Goal: Information Seeking & Learning: Learn about a topic

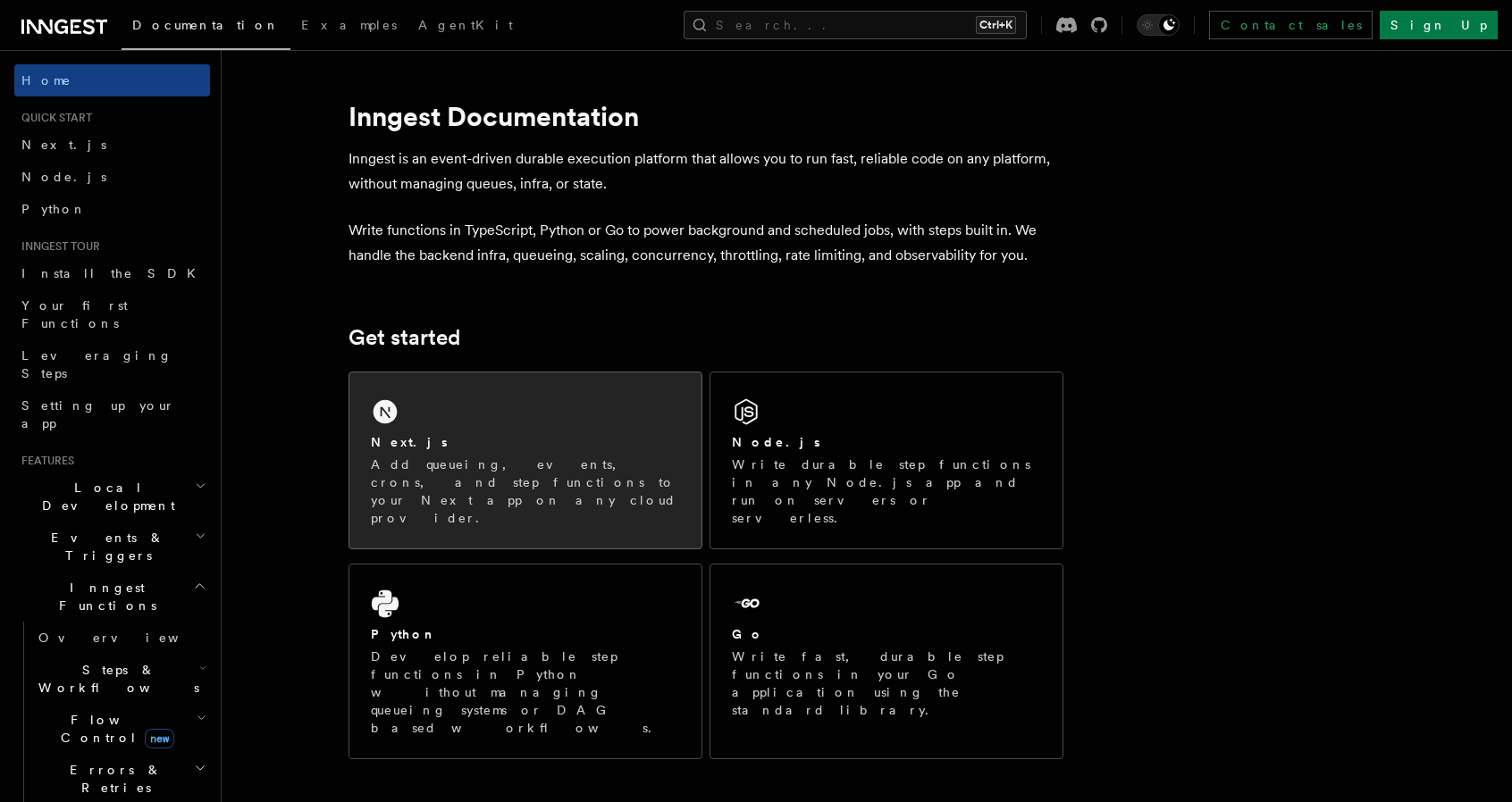
click at [558, 472] on p "Add queueing, events, crons, and step functions to your Next app on any cloud p…" at bounding box center [525, 492] width 309 height 72
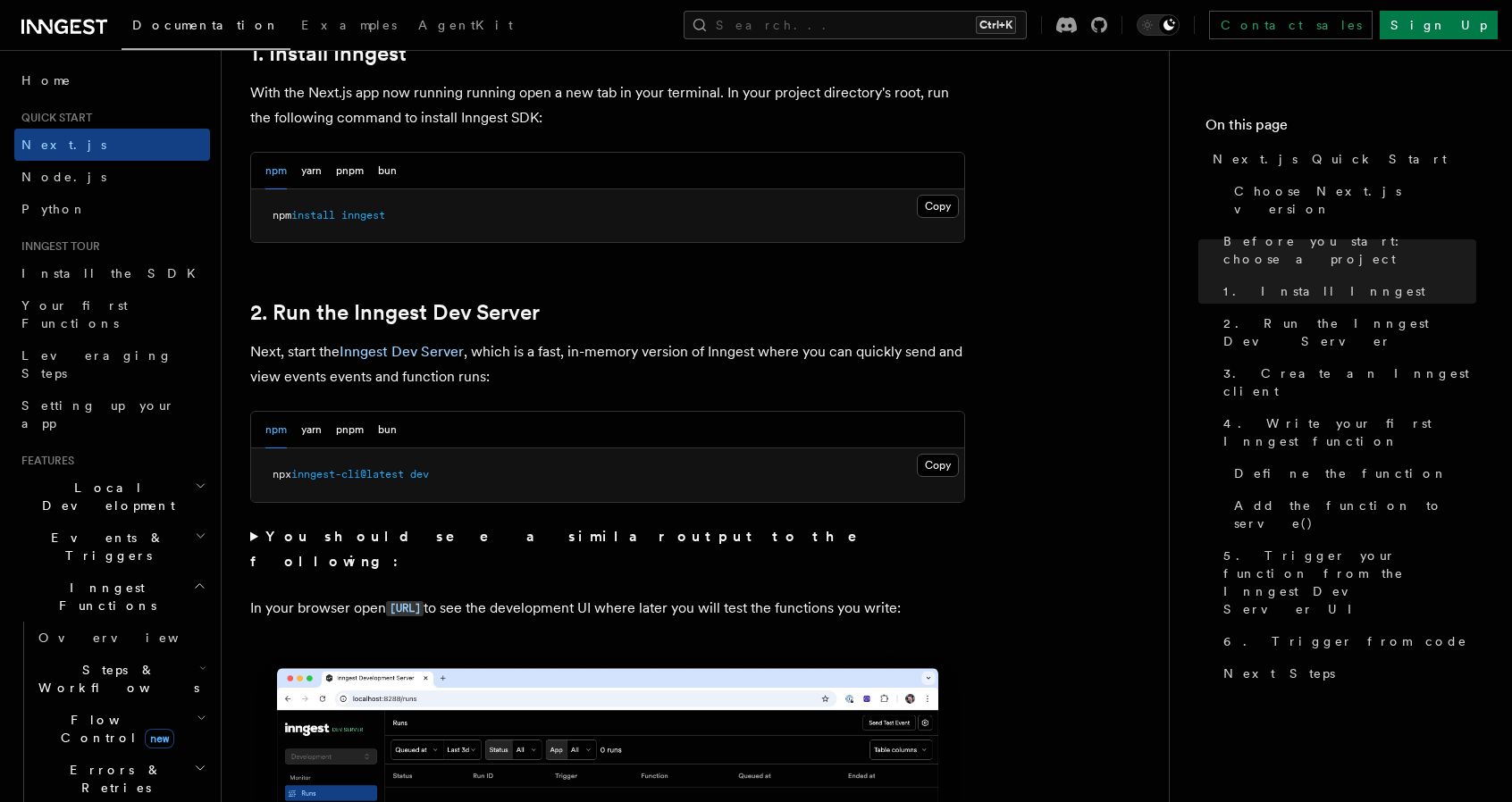
scroll to position [1072, 0]
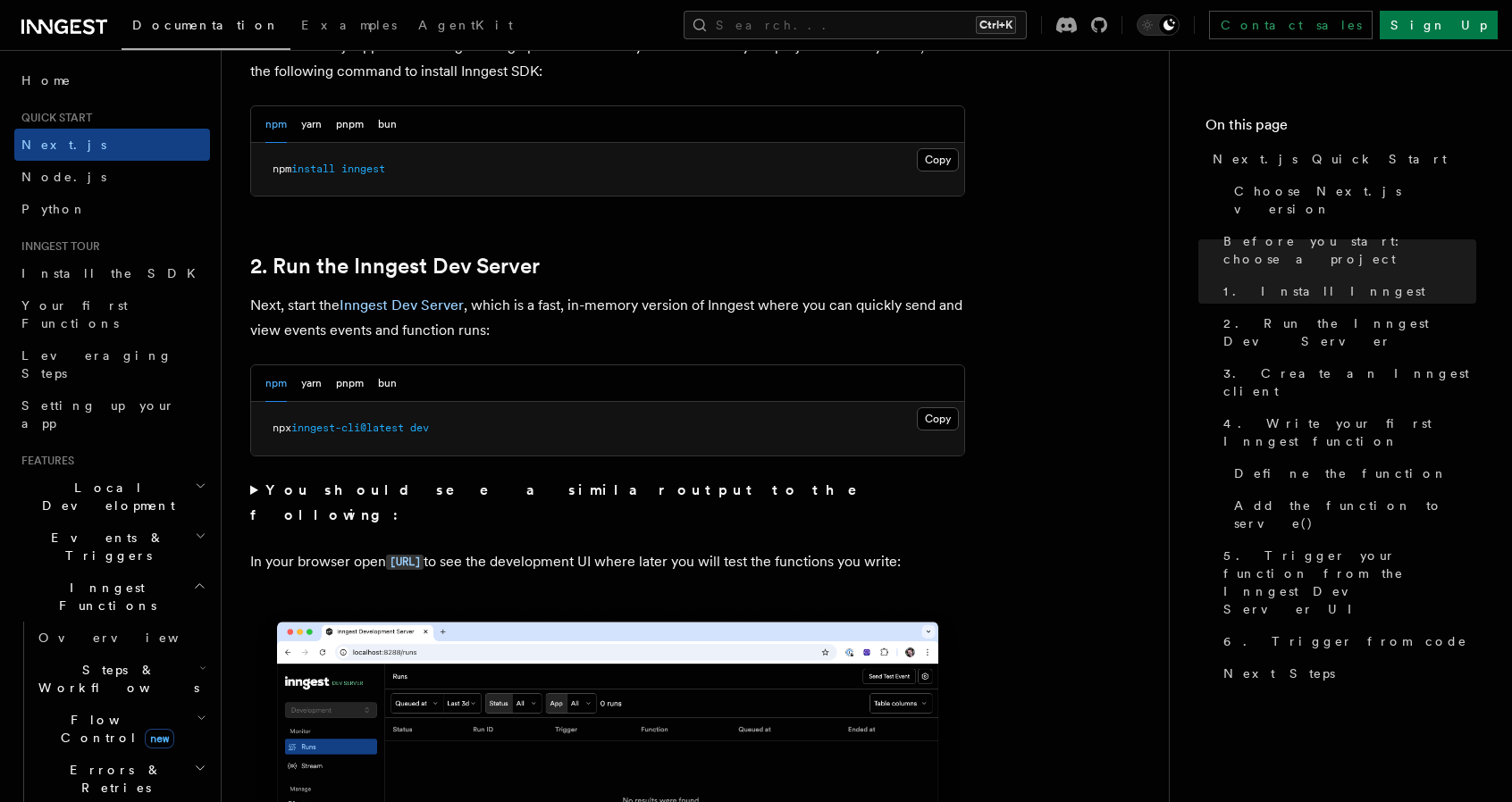
click at [536, 486] on strong "You should see a similar output to the following:" at bounding box center [566, 502] width 632 height 42
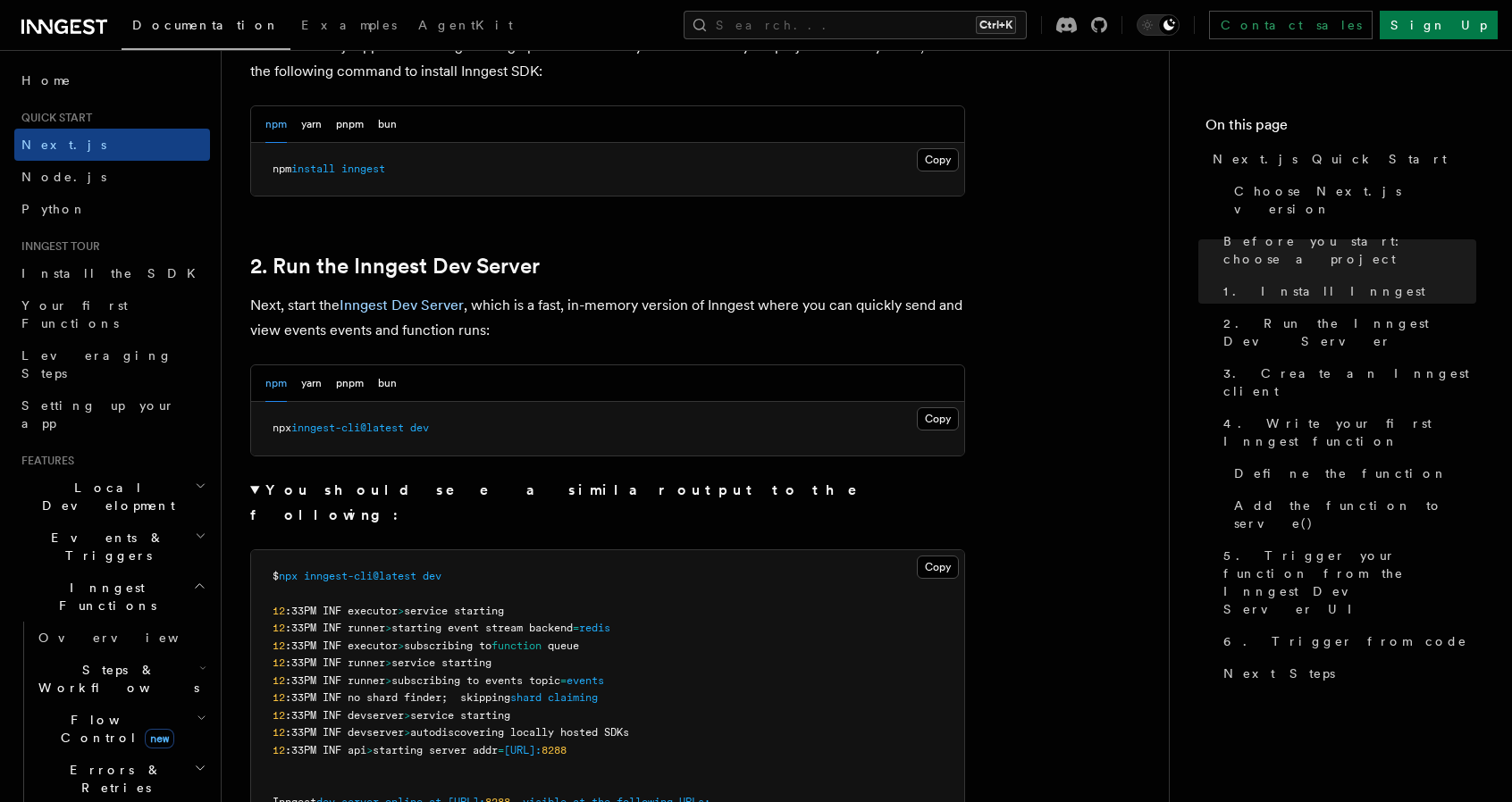
click at [536, 487] on strong "You should see a similar output to the following:" at bounding box center [566, 502] width 632 height 42
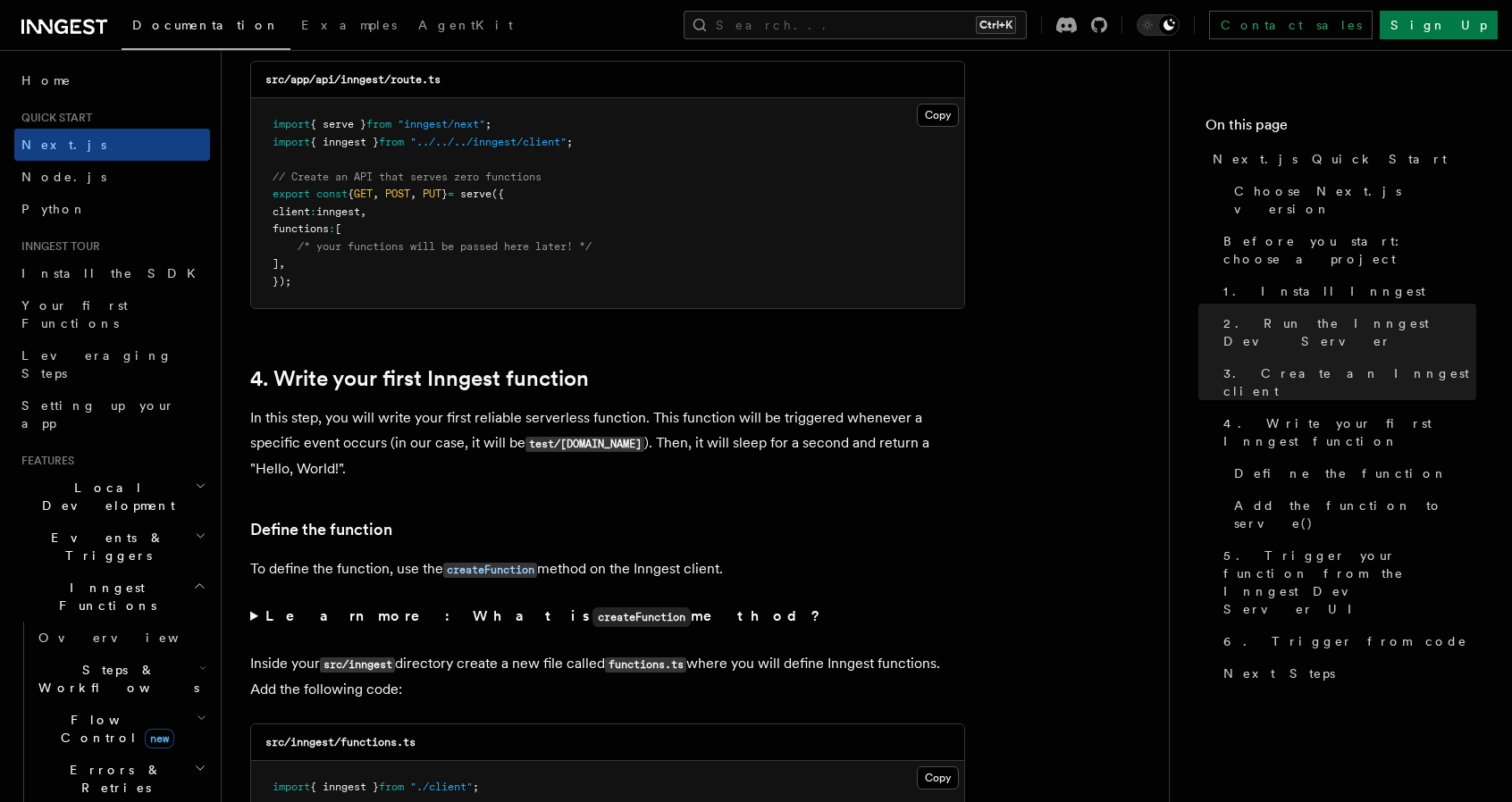
scroll to position [2770, 0]
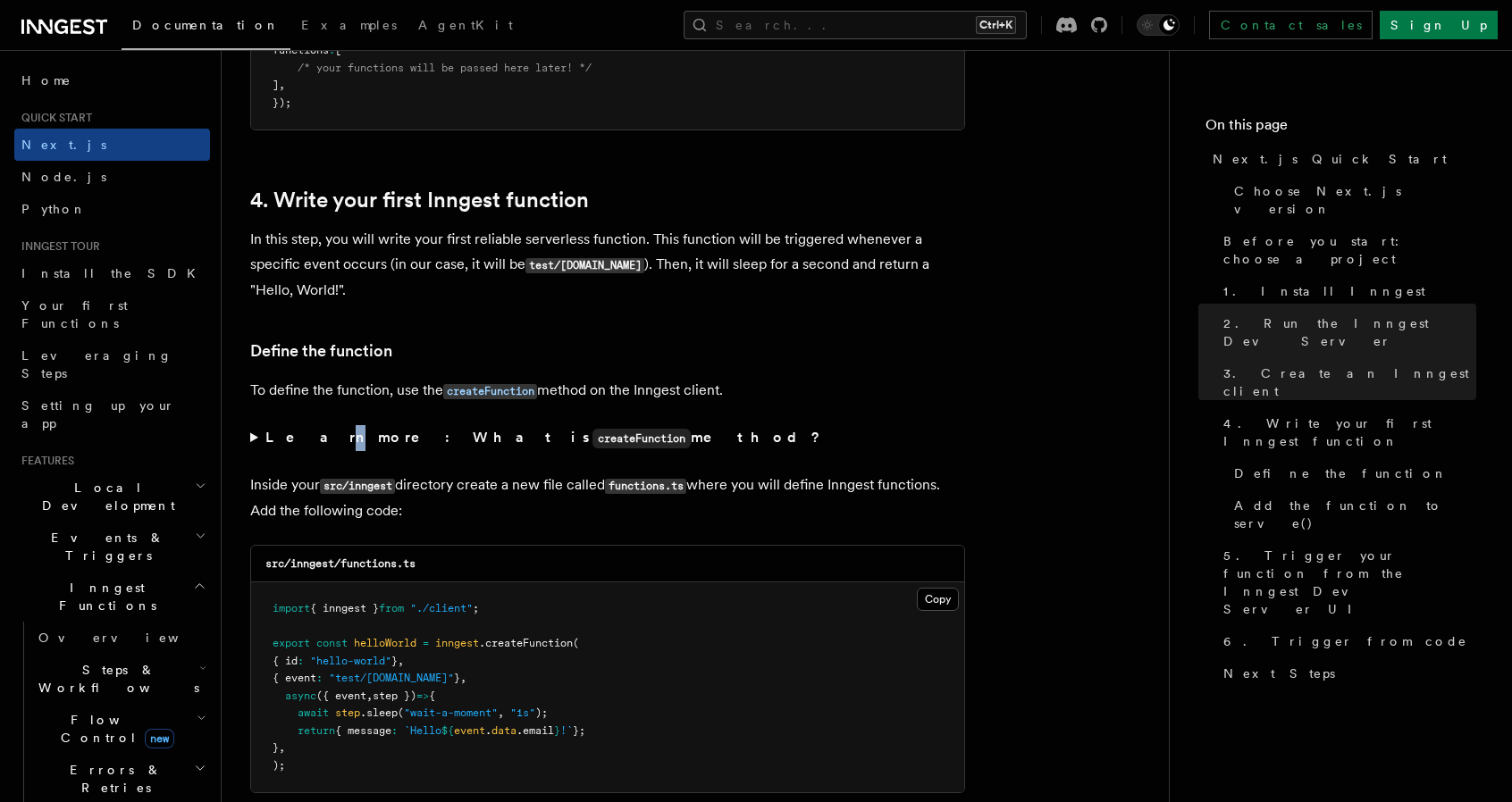
click at [296, 431] on summary "Learn more: What is createFunction method?" at bounding box center [607, 437] width 715 height 26
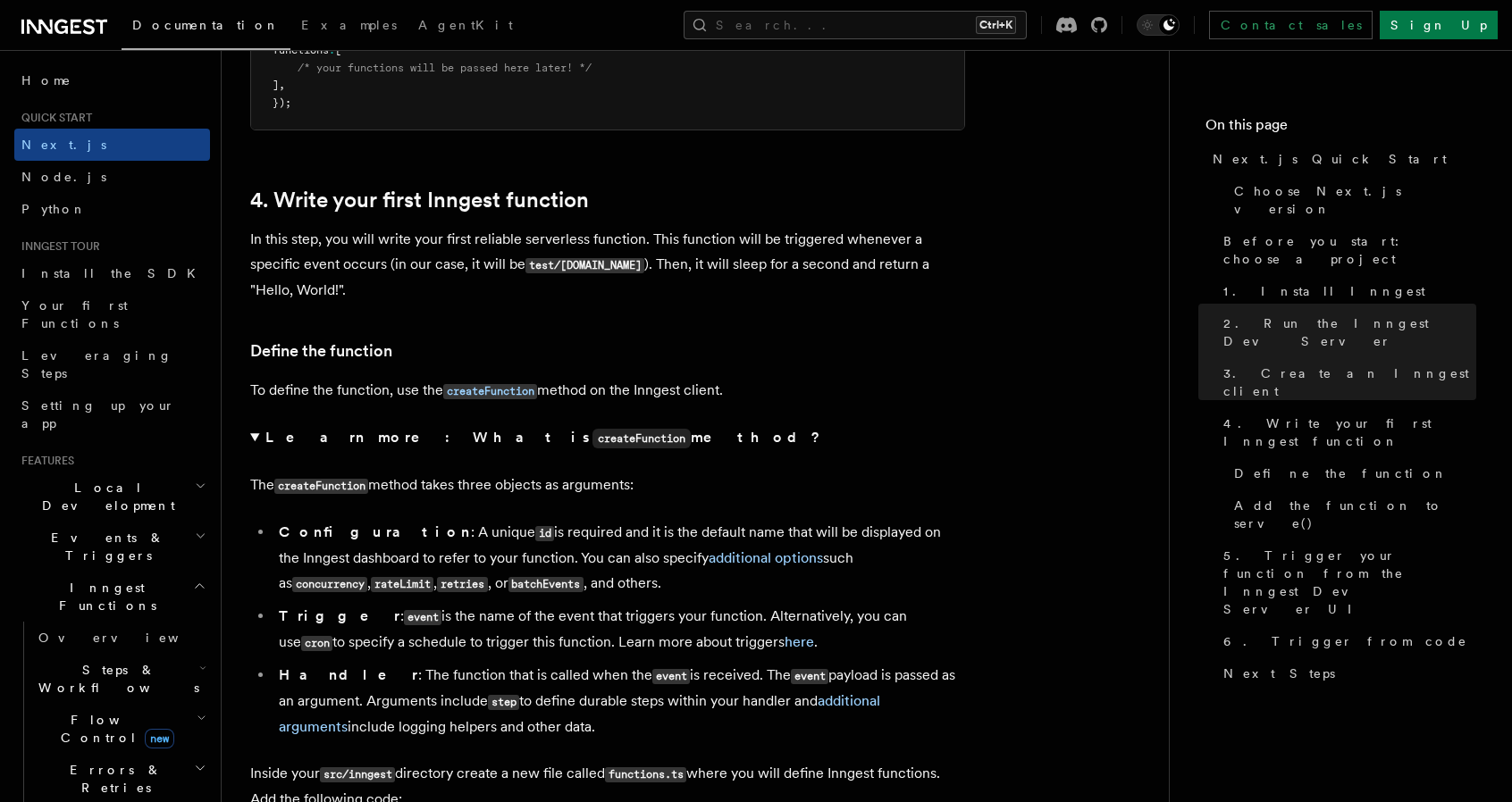
click at [302, 430] on strong "Learn more: What is createFunction method?" at bounding box center [545, 436] width 558 height 17
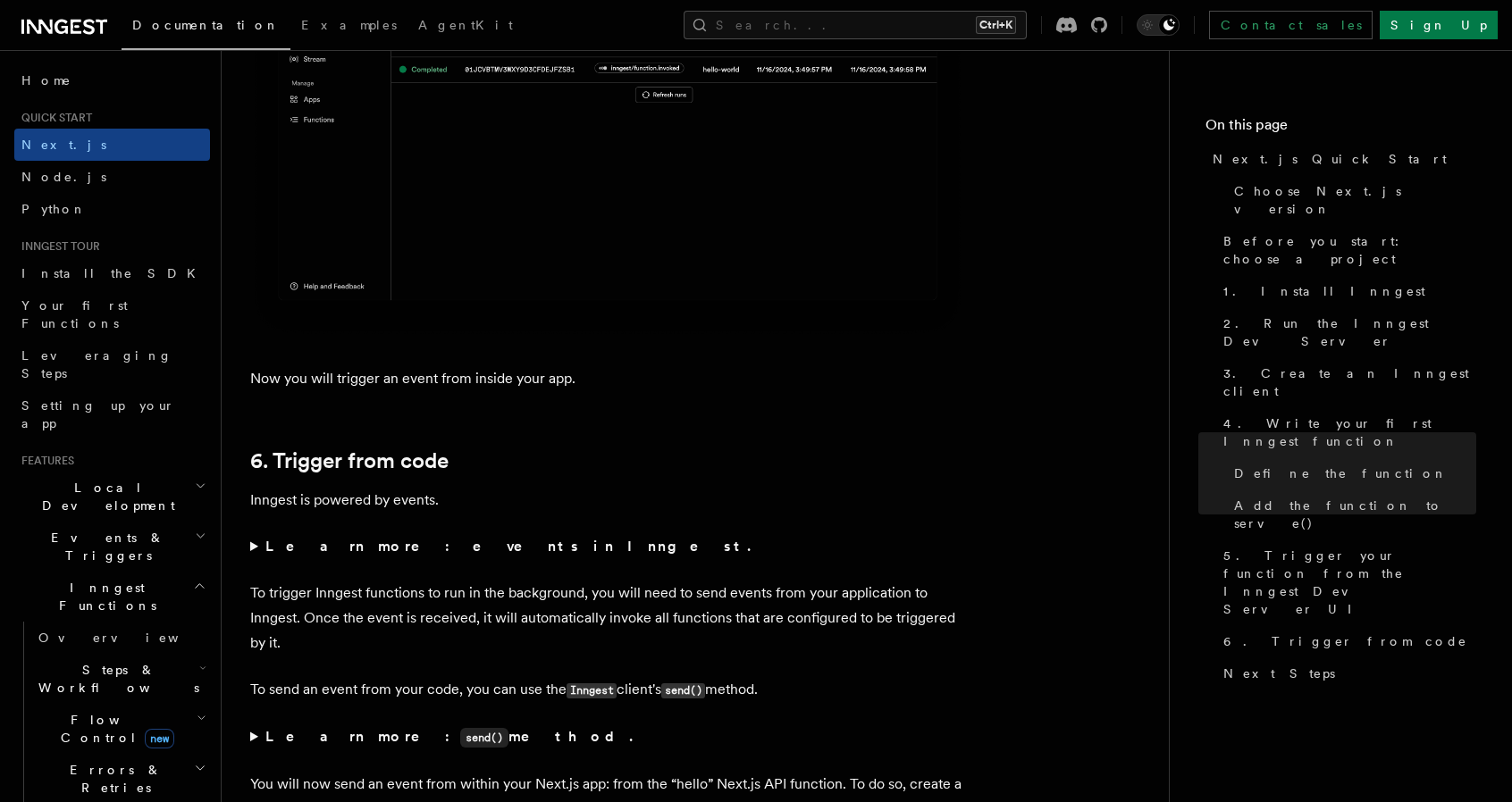
scroll to position [8755, 0]
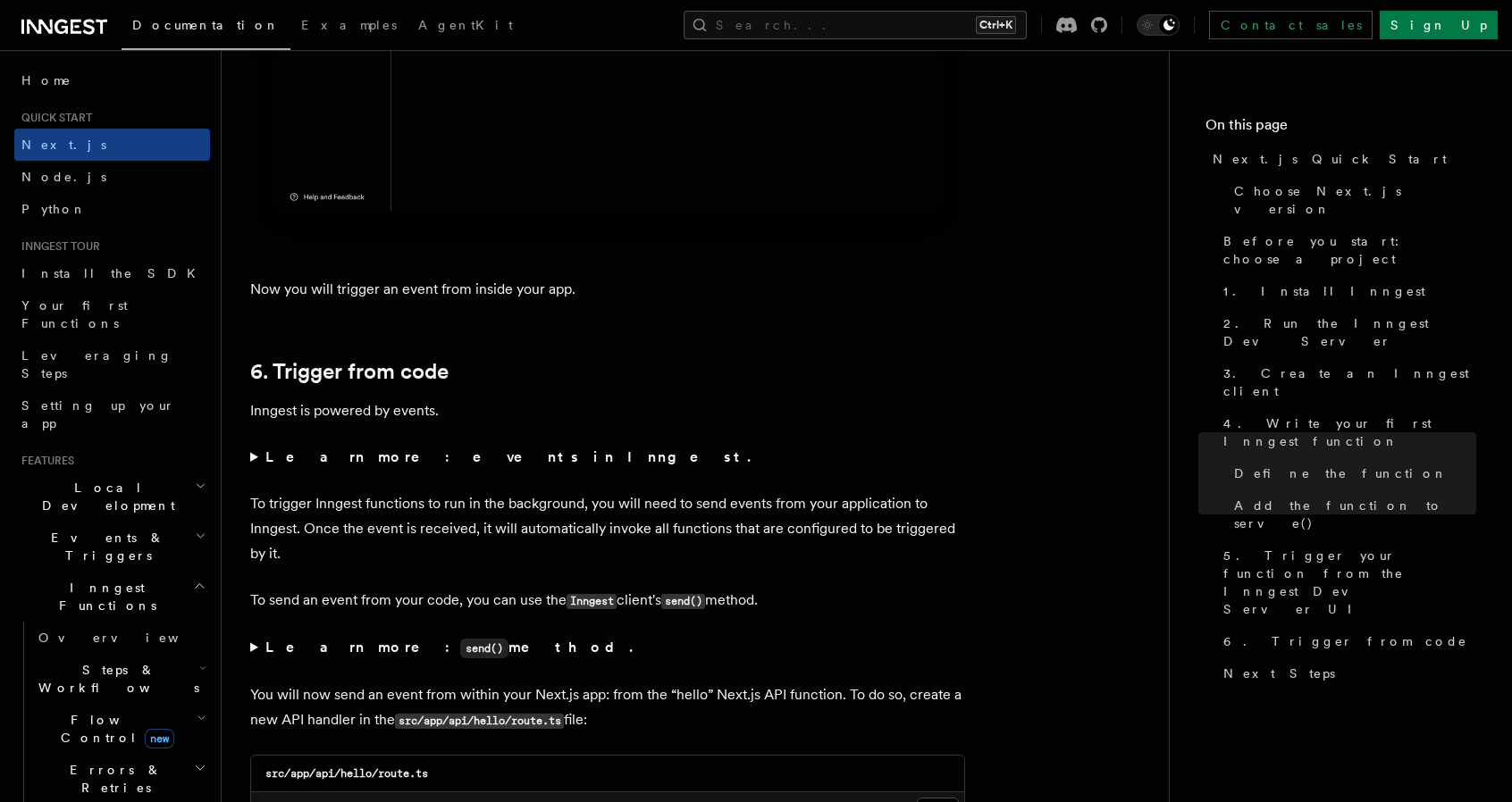
click at [430, 462] on strong "Learn more: events in Inngest." at bounding box center [510, 456] width 489 height 17
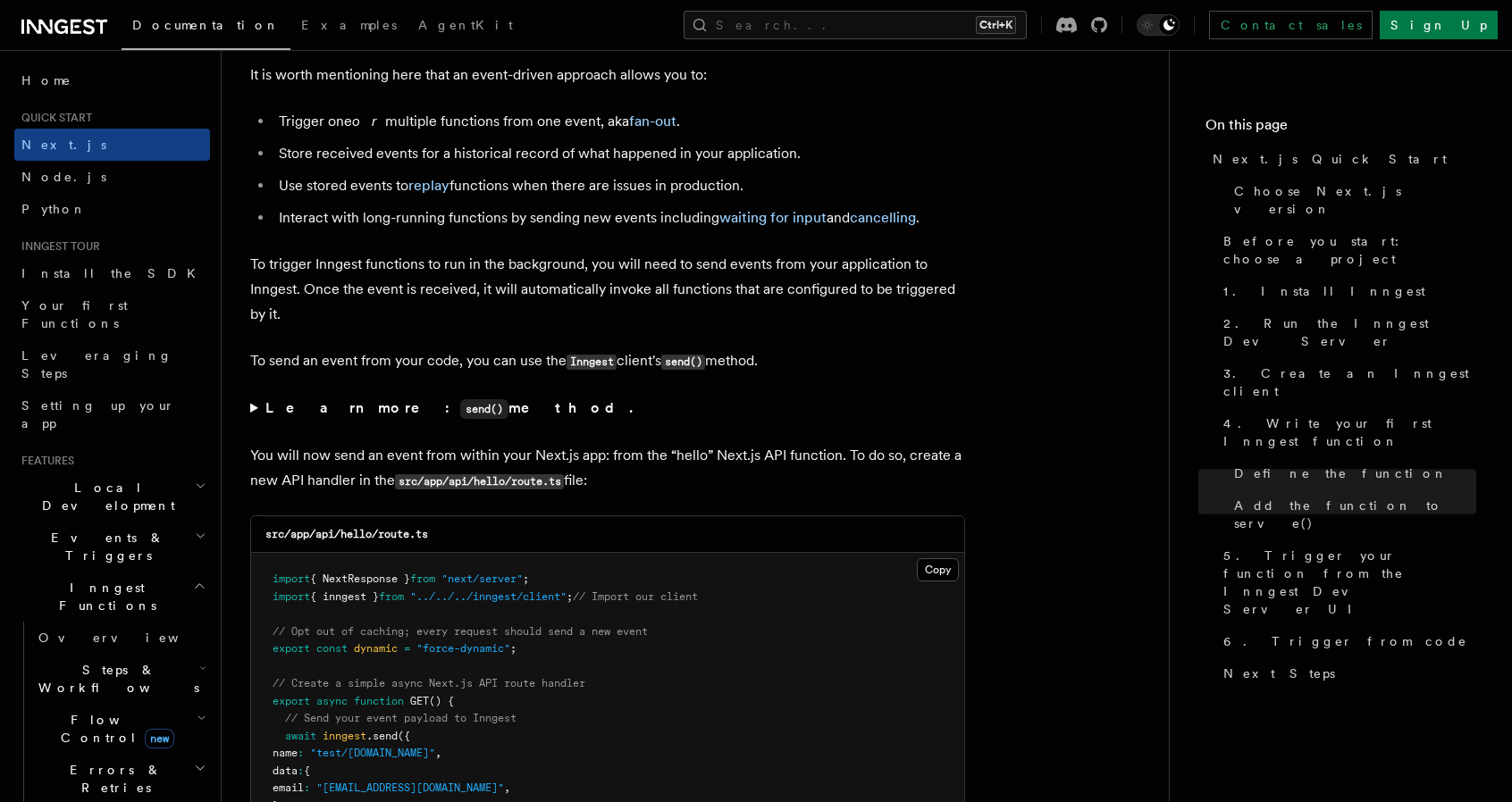
scroll to position [9202, 0]
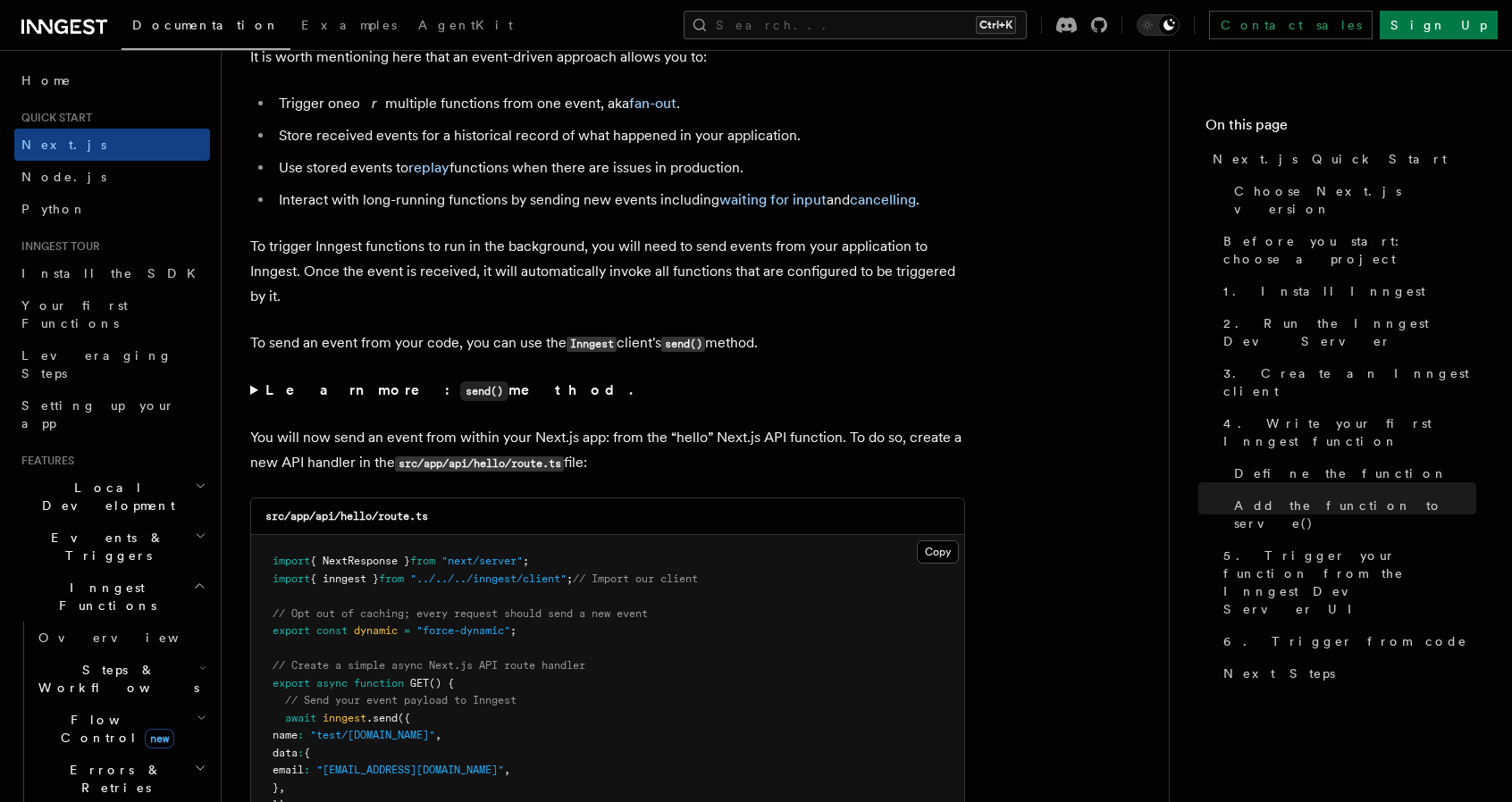
click at [268, 392] on strong "Learn more: send() method." at bounding box center [450, 389] width 370 height 17
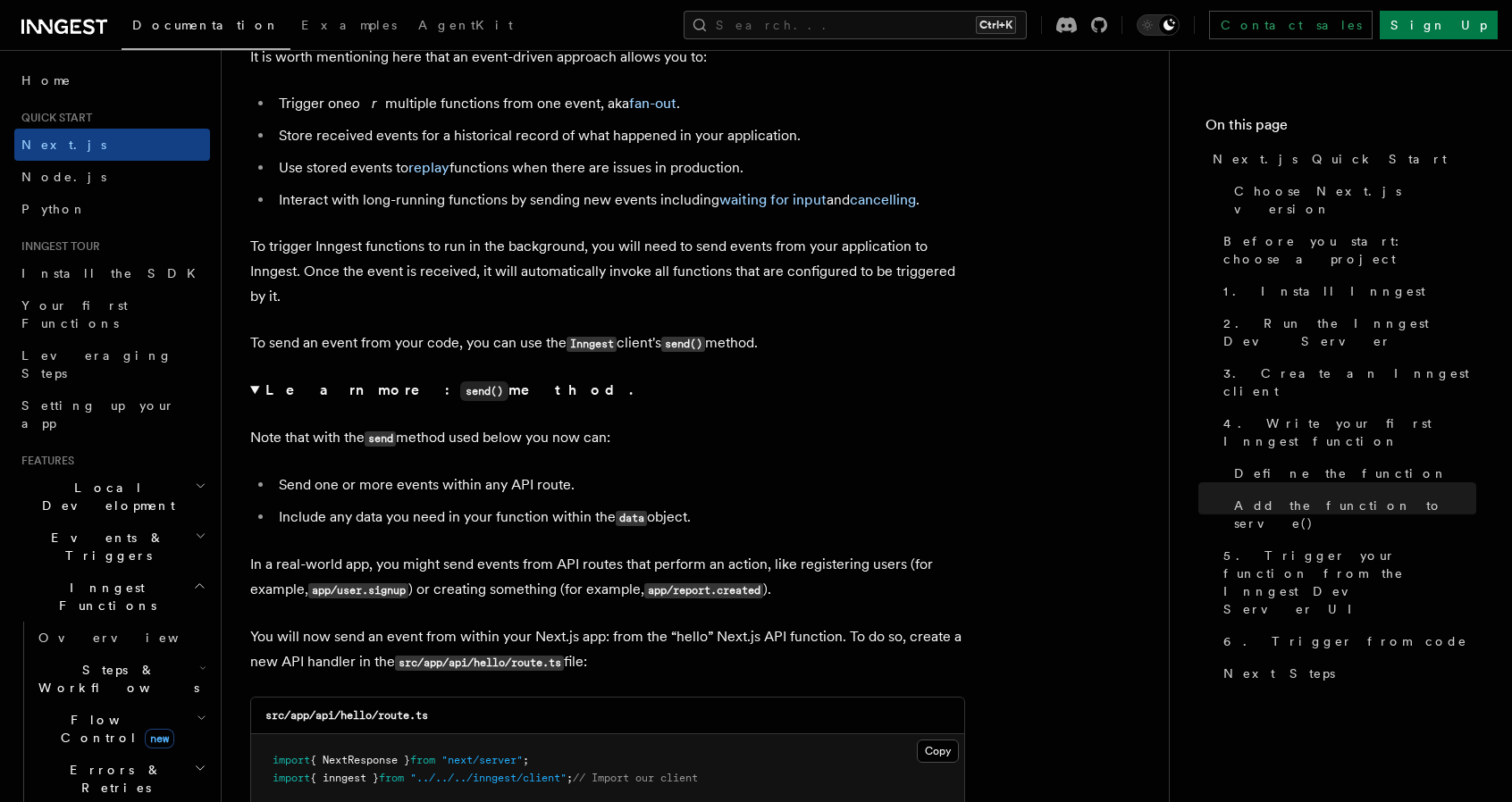
click at [271, 392] on strong "Learn more: send() method." at bounding box center [450, 389] width 370 height 17
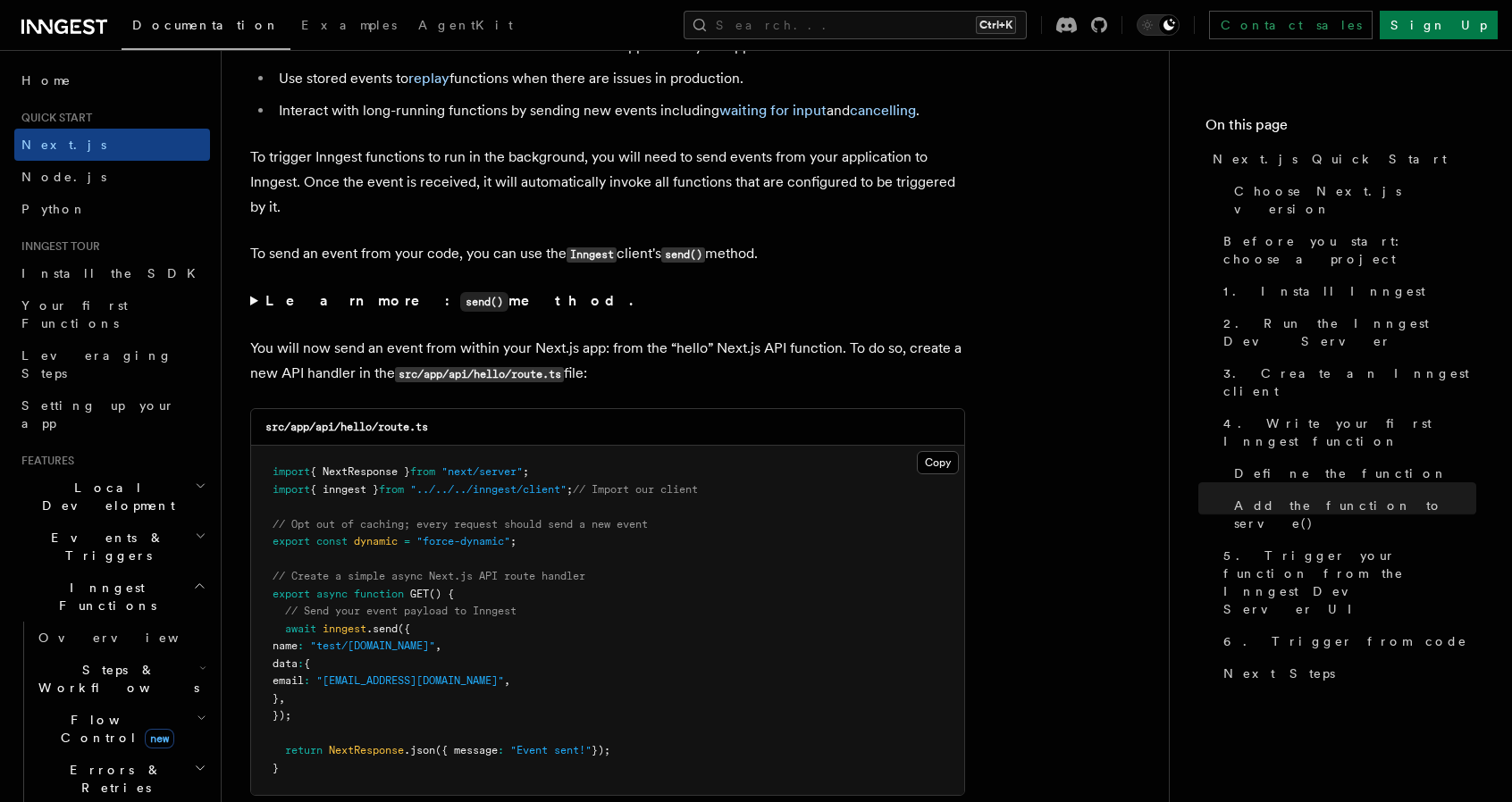
scroll to position [9380, 0]
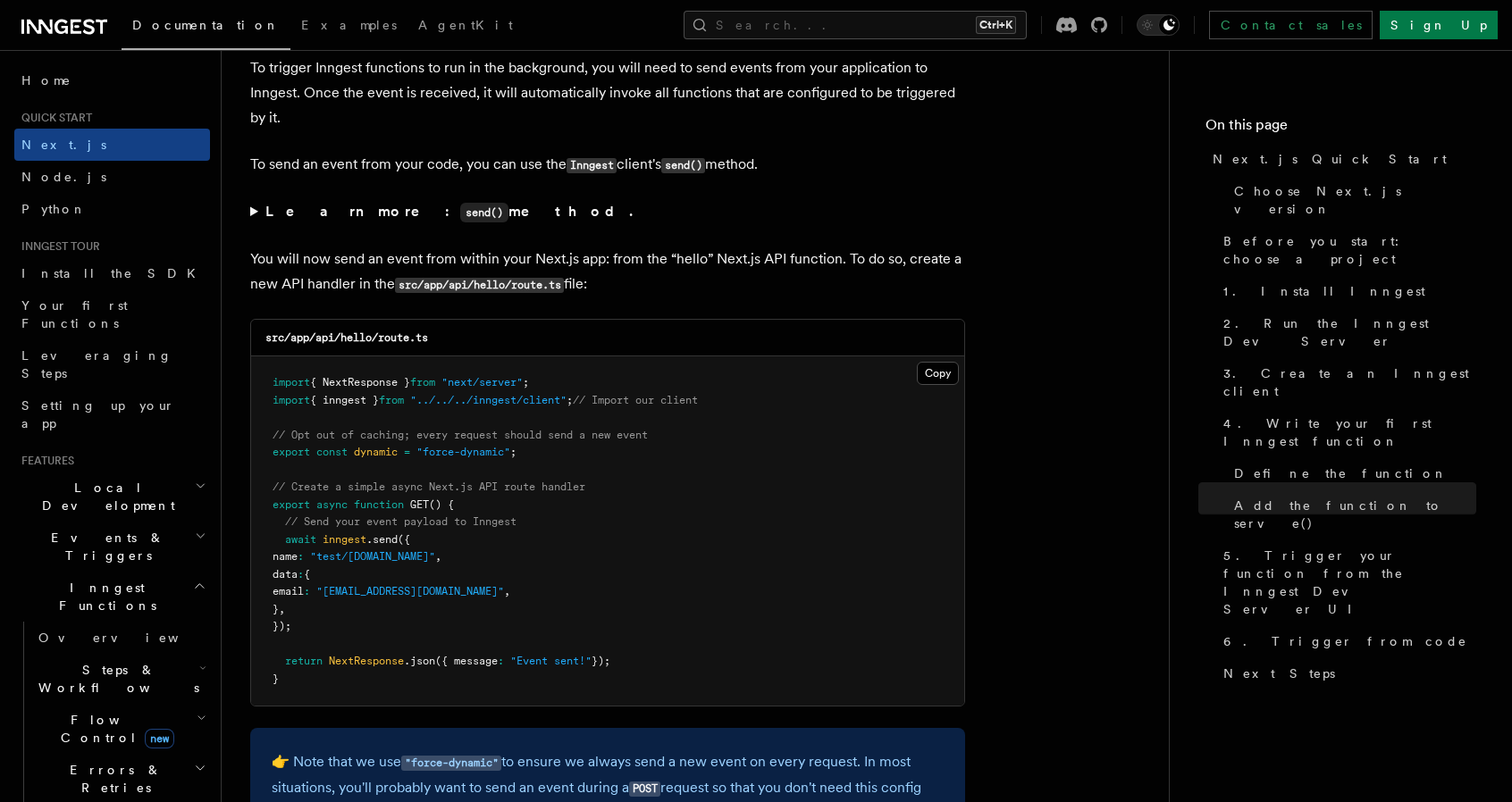
click at [312, 204] on strong "Learn more: send() method." at bounding box center [450, 211] width 370 height 17
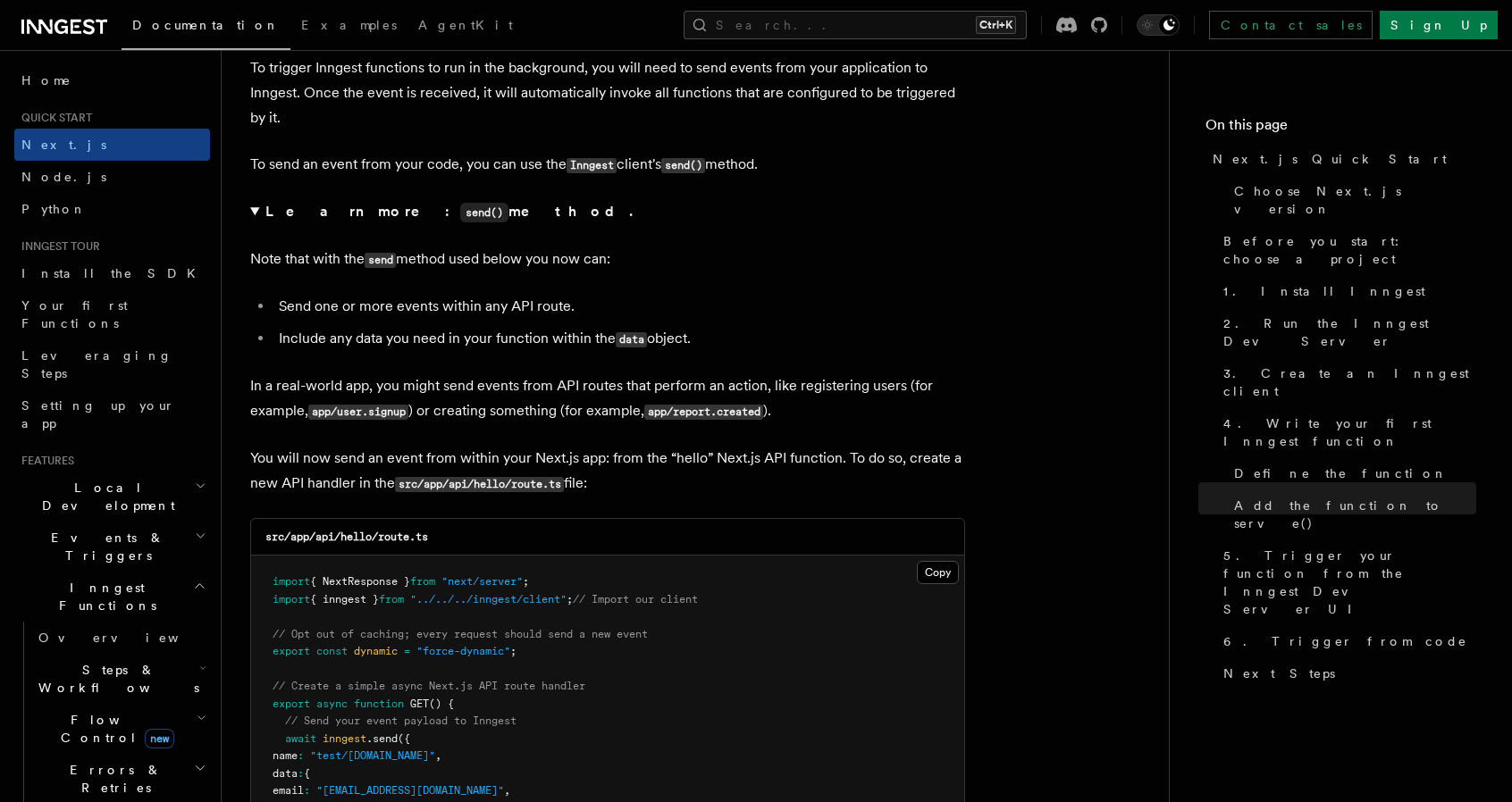
click at [312, 204] on strong "Learn more: send() method." at bounding box center [450, 211] width 370 height 17
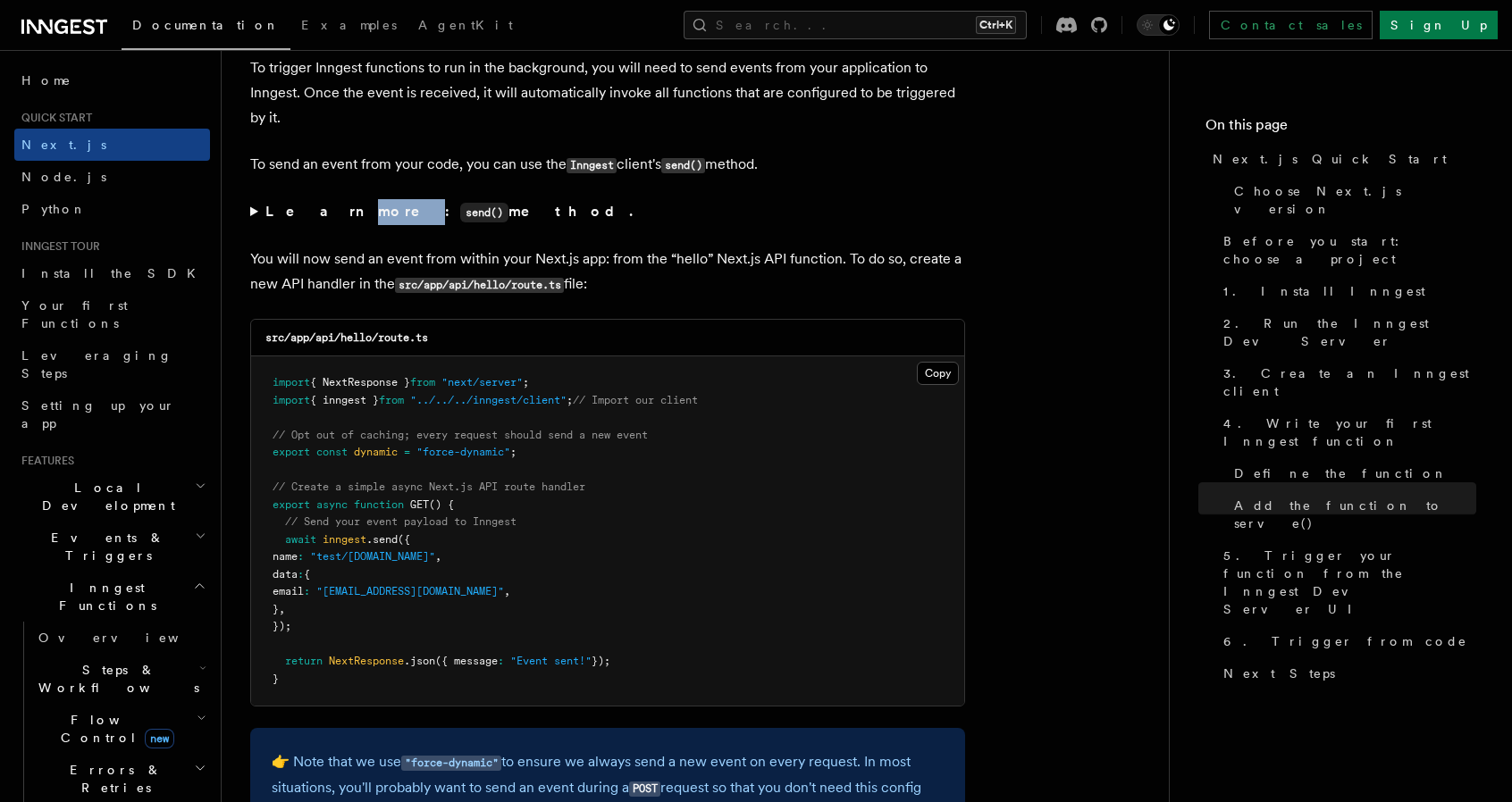
click at [312, 204] on strong "Learn more: send() method." at bounding box center [450, 211] width 370 height 17
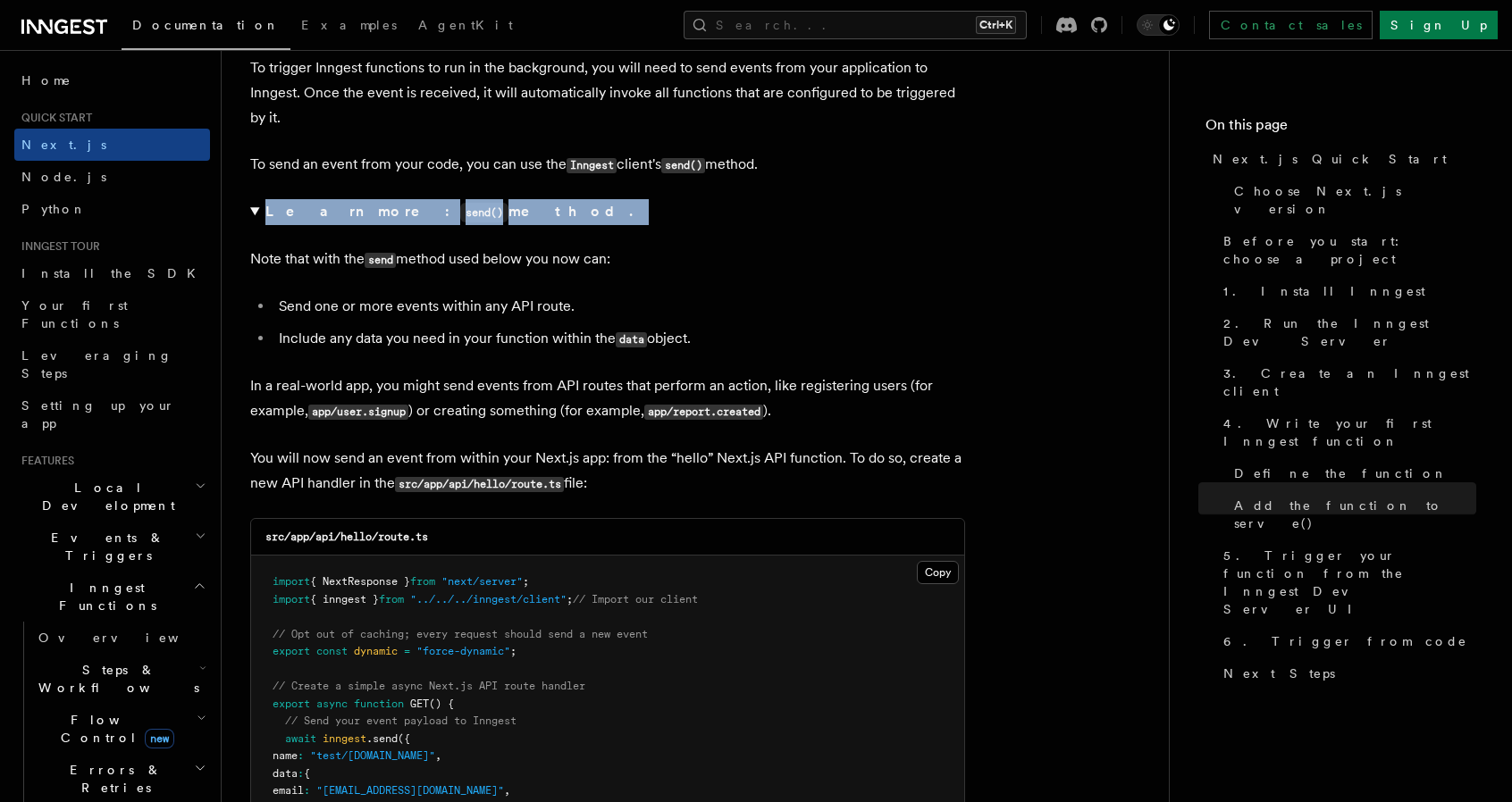
click at [312, 204] on strong "Learn more: send() method." at bounding box center [450, 211] width 370 height 17
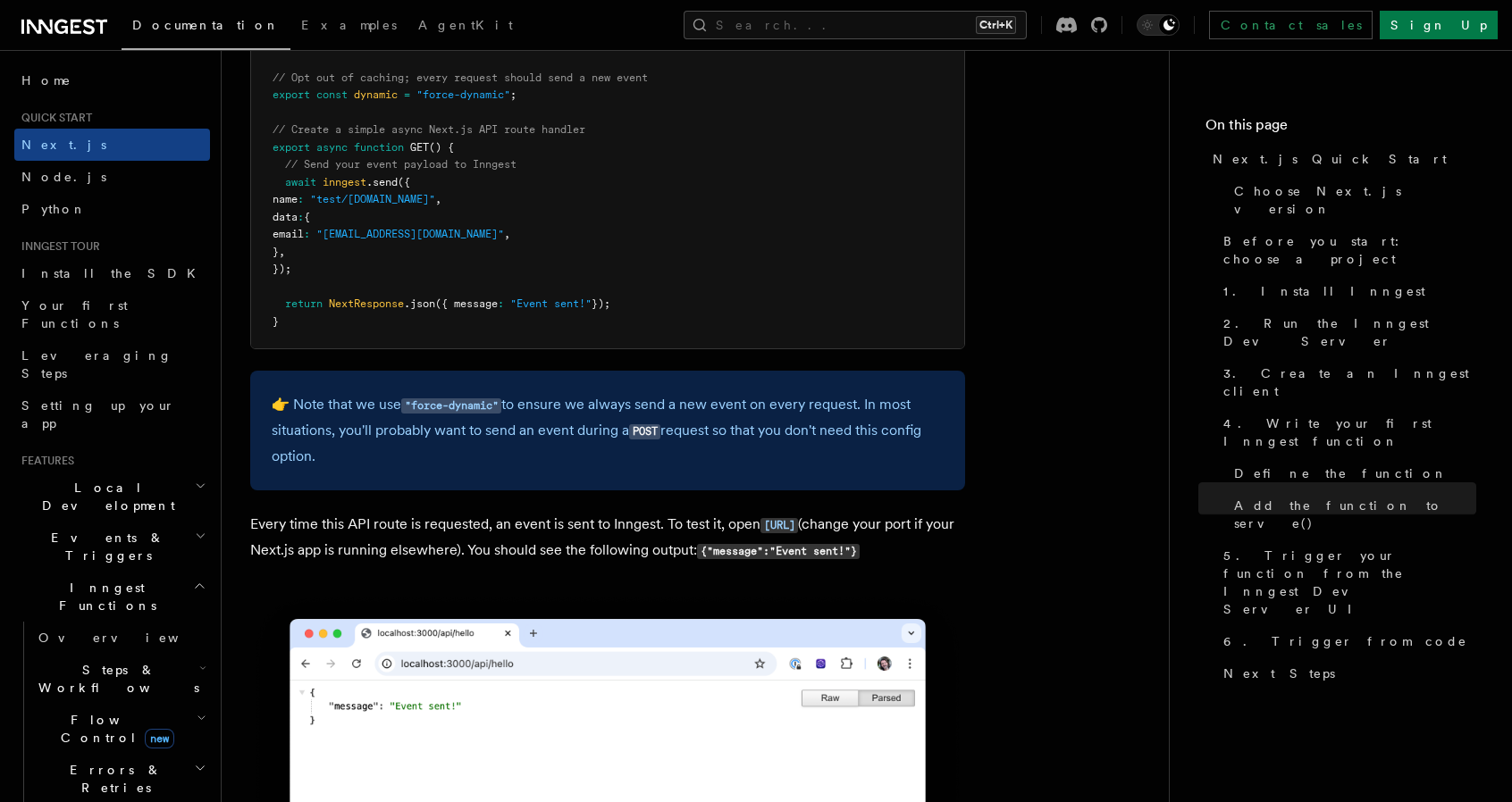
click at [533, 229] on pre "import { NextResponse } from "next/server" ; import { inngest } from "../../../…" at bounding box center [607, 173] width 713 height 349
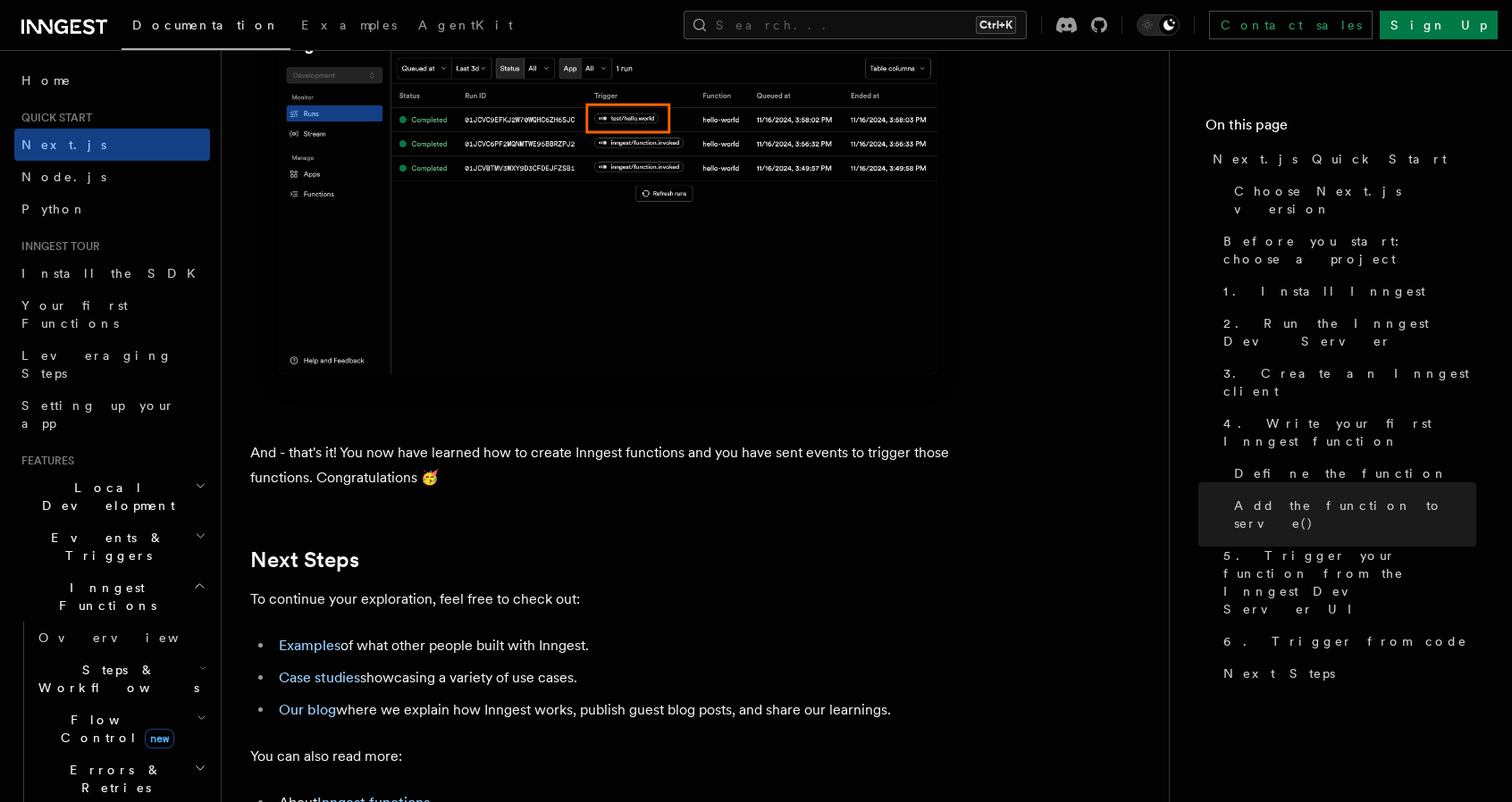
scroll to position [10899, 0]
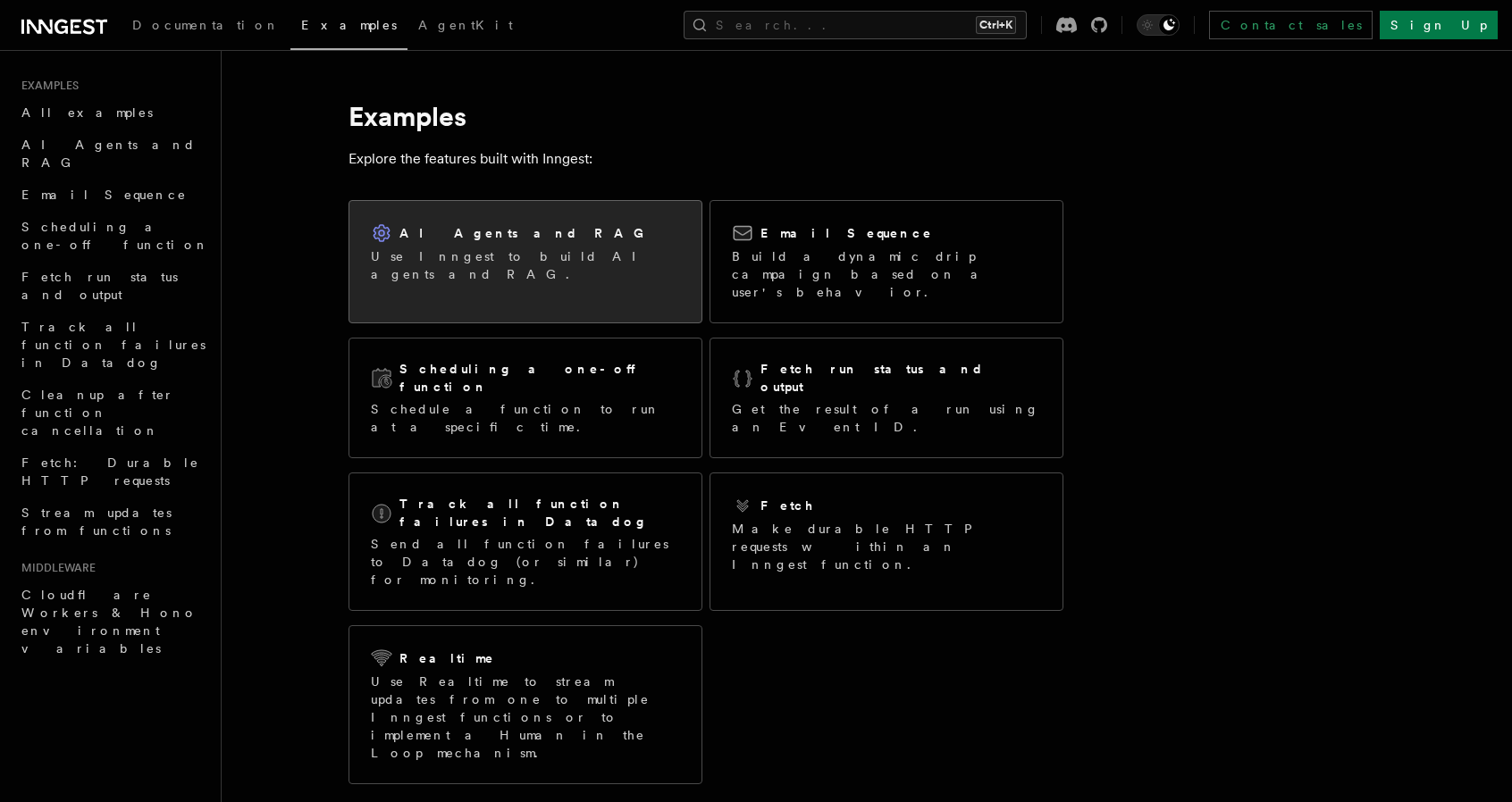
click at [621, 269] on div "AI Agents and RAG Use Inngest to build AI agents and RAG." at bounding box center [525, 253] width 352 height 104
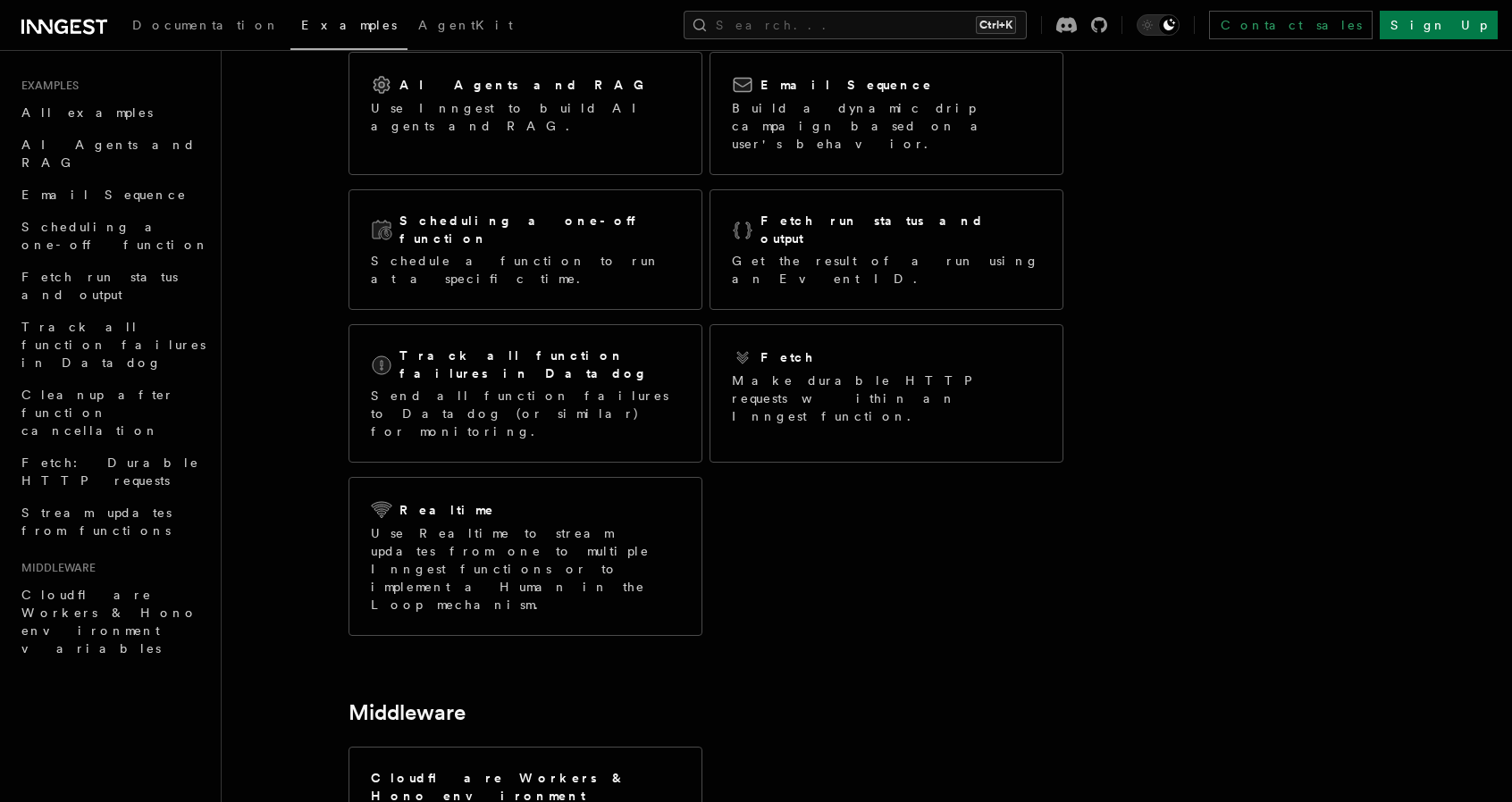
scroll to position [59, 0]
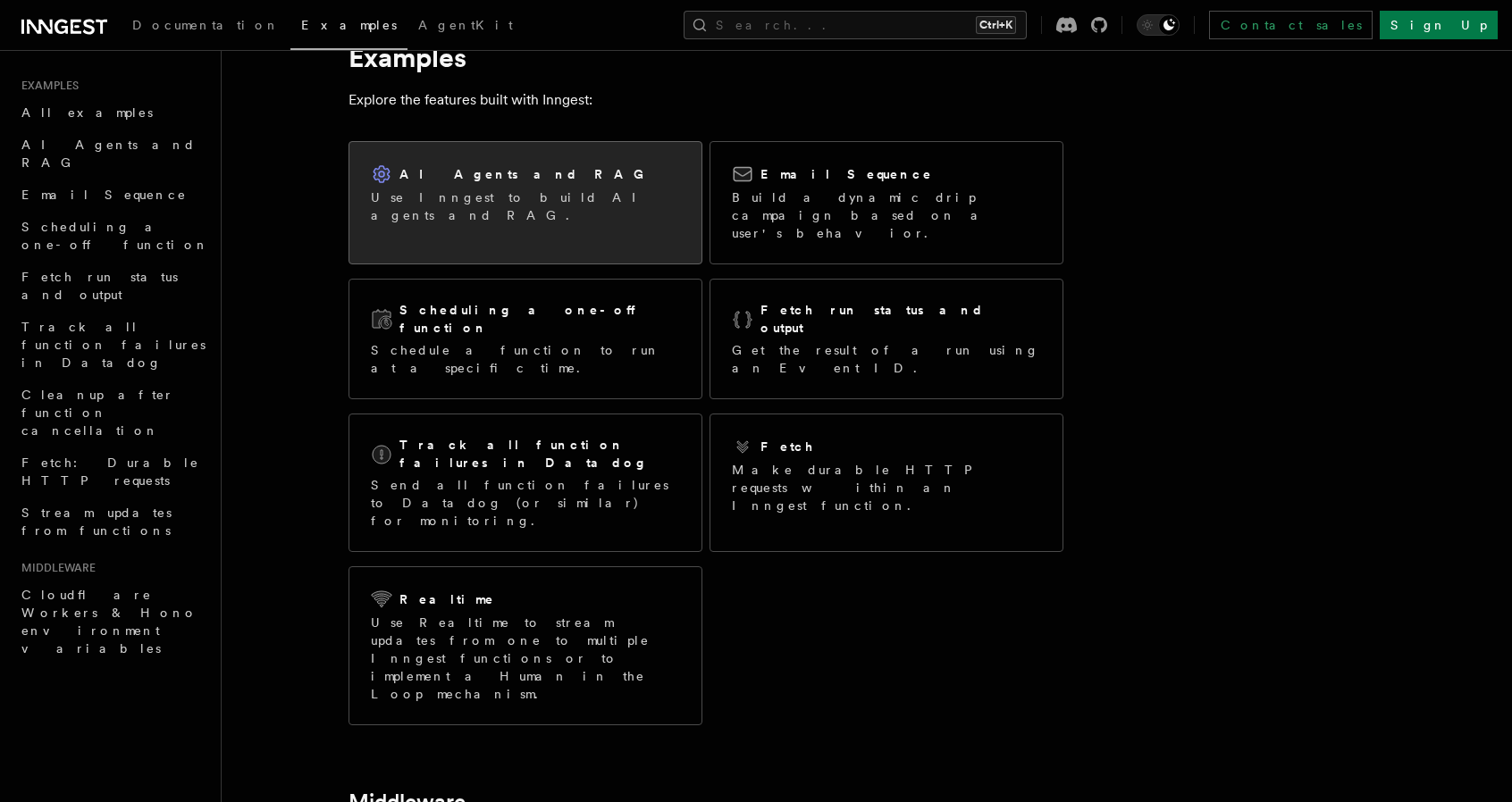
click at [566, 193] on p "Use Inngest to build AI agents and RAG." at bounding box center [525, 206] width 309 height 36
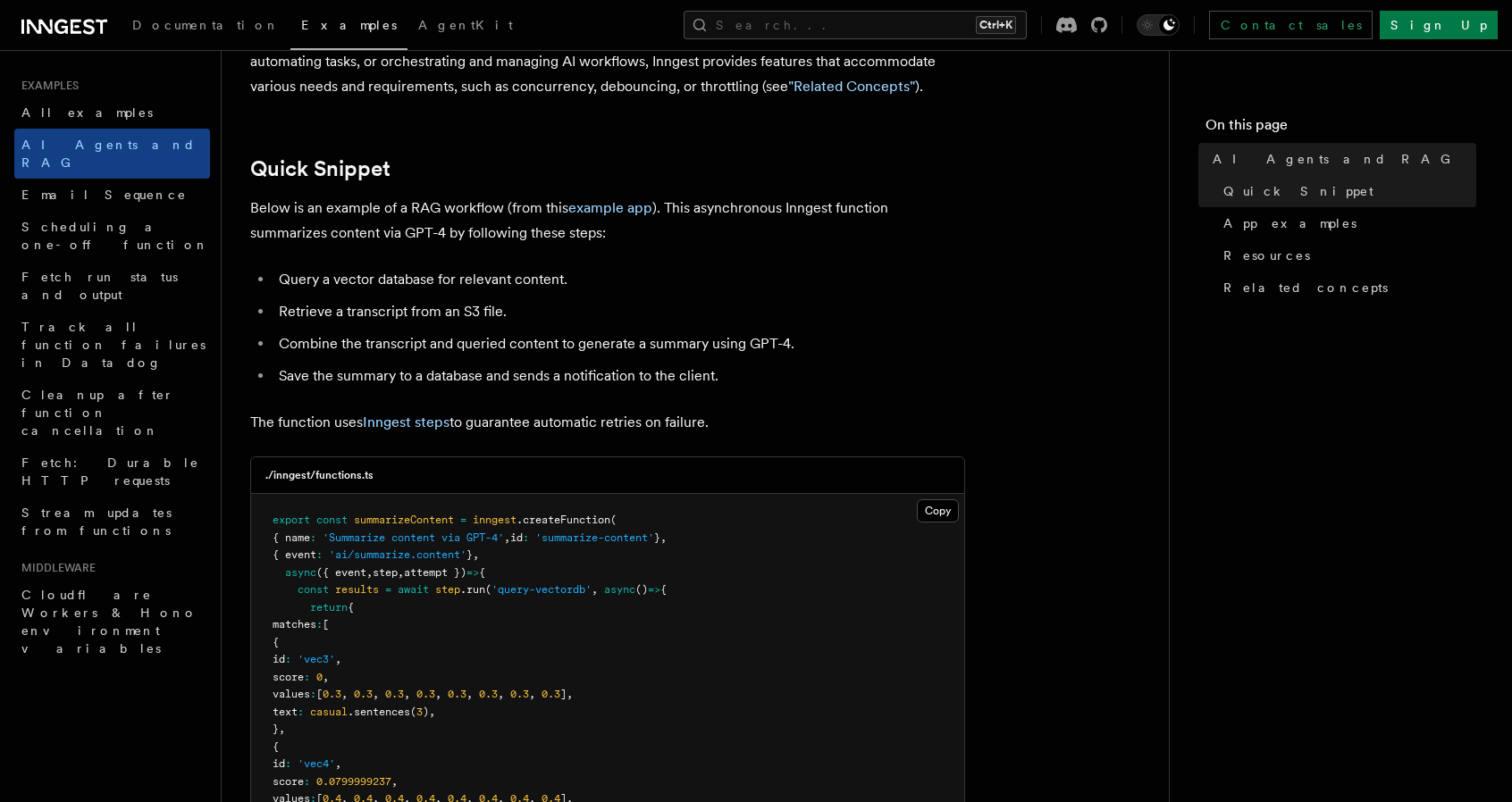
scroll to position [179, 0]
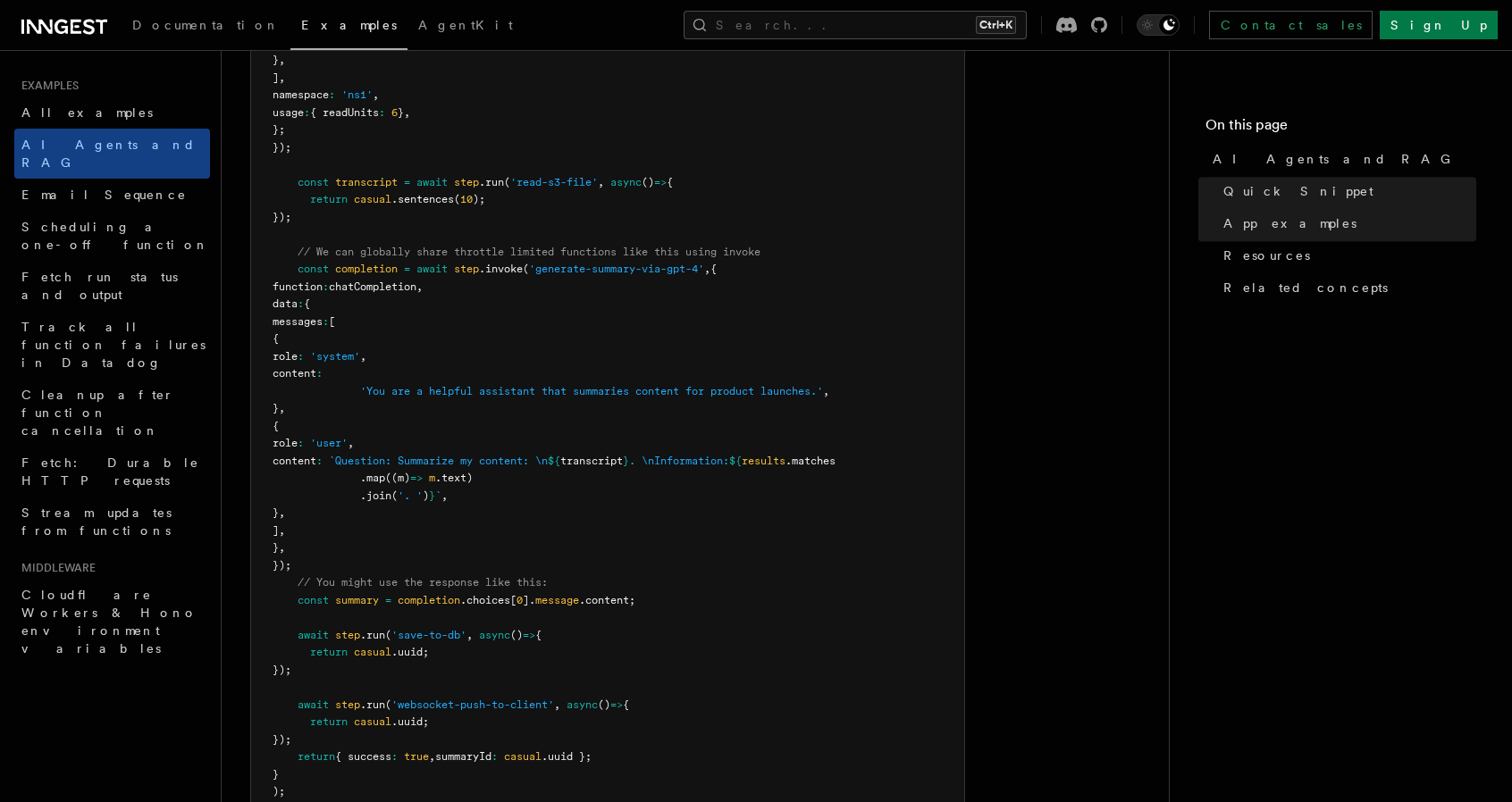
scroll to position [983, 0]
